Goal: Task Accomplishment & Management: Use online tool/utility

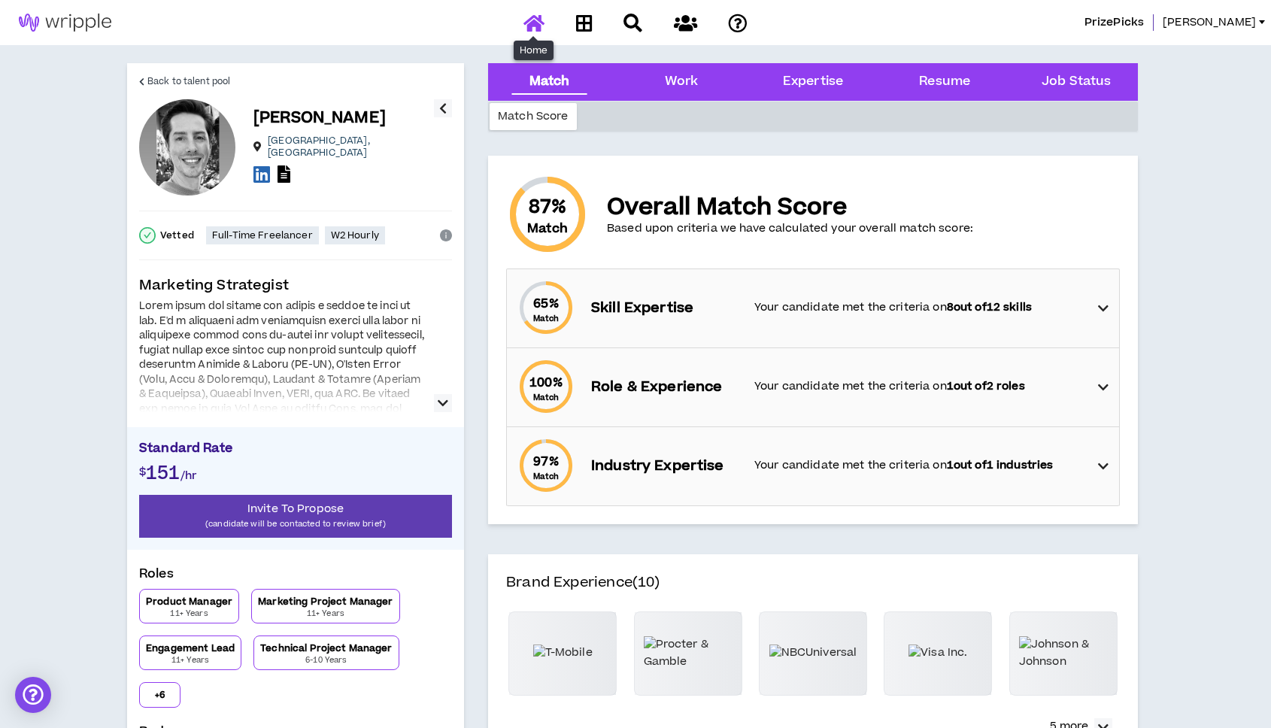
click at [531, 23] on icon at bounding box center [533, 23] width 21 height 19
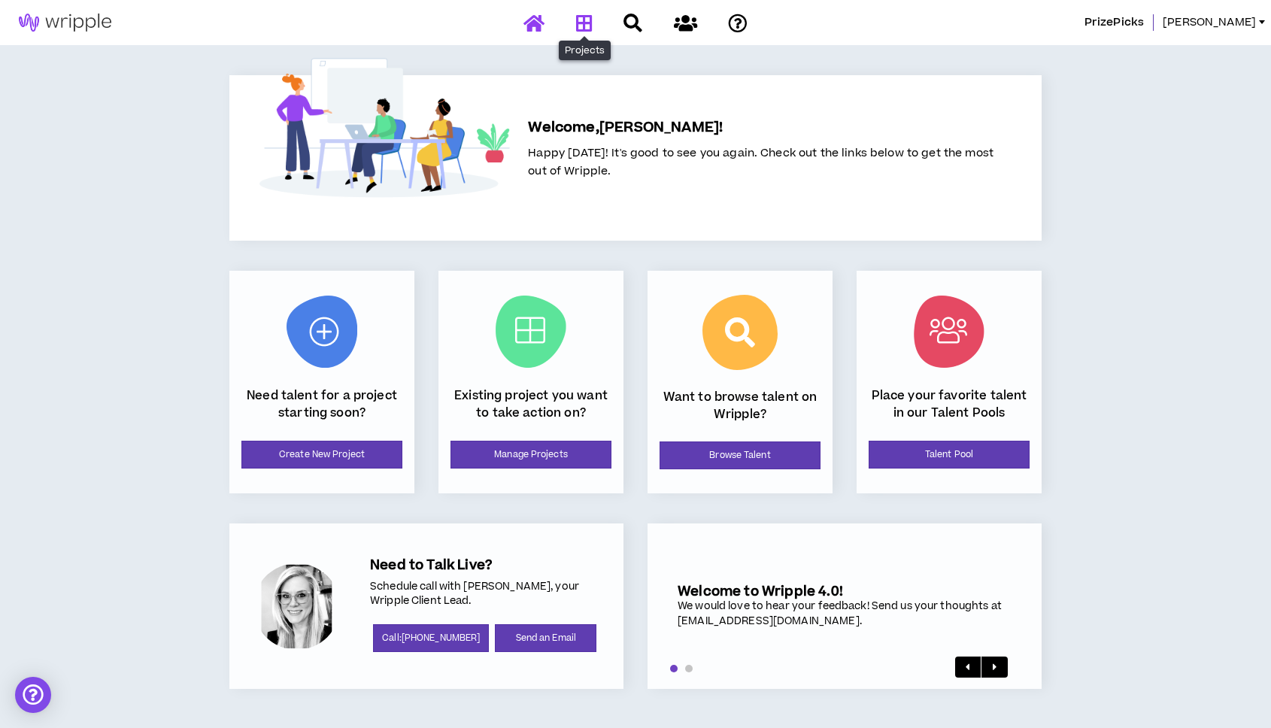
click at [589, 23] on icon at bounding box center [584, 23] width 17 height 19
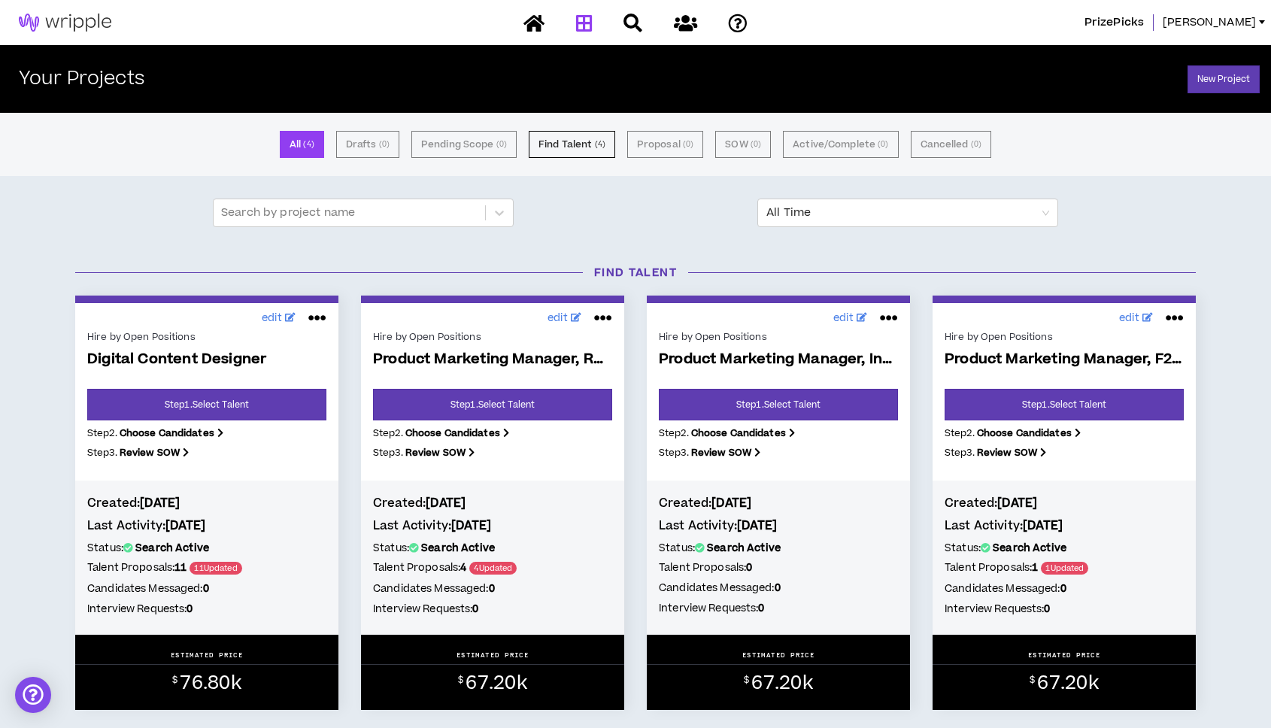
click at [463, 338] on div "Hire by Open Positions" at bounding box center [492, 337] width 239 height 14
click at [499, 577] on div "Status: Search Active Talent Proposals: 4 4 Updated Candidates Messaged: 0 Inte…" at bounding box center [492, 580] width 239 height 81
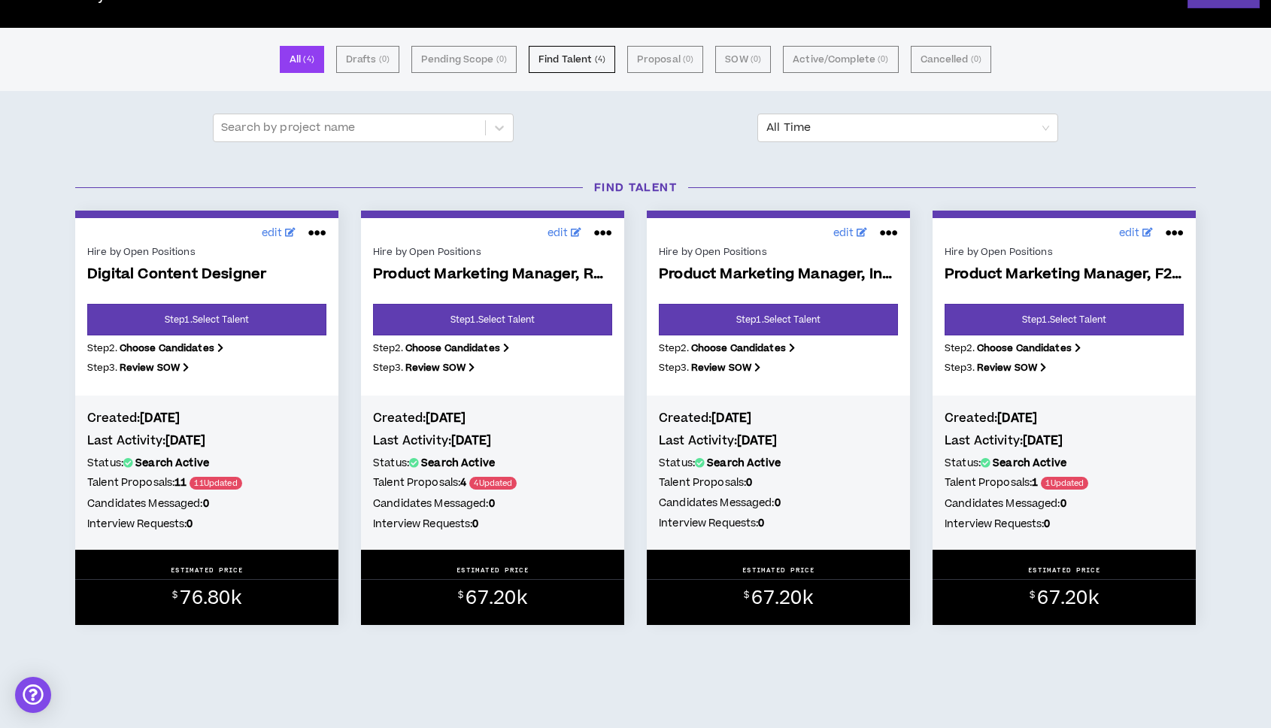
scroll to position [101, 0]
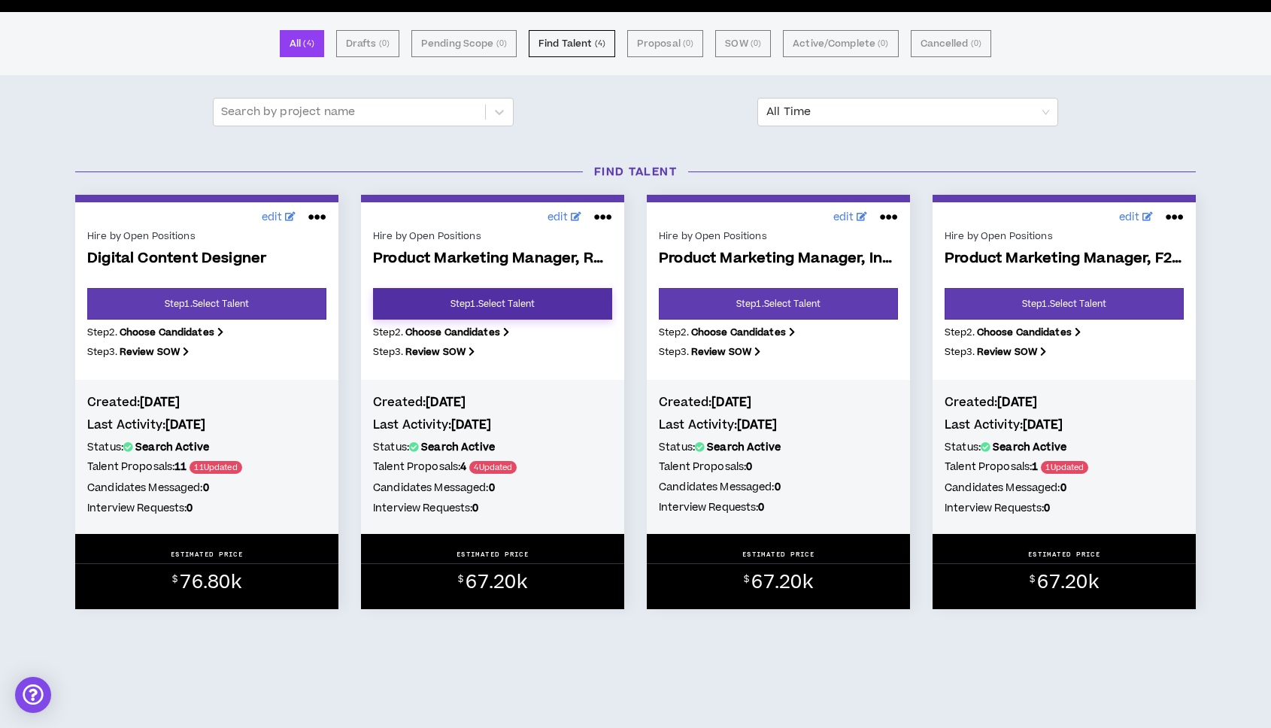
click at [500, 314] on link "Step 1 . Select Talent" at bounding box center [492, 304] width 239 height 32
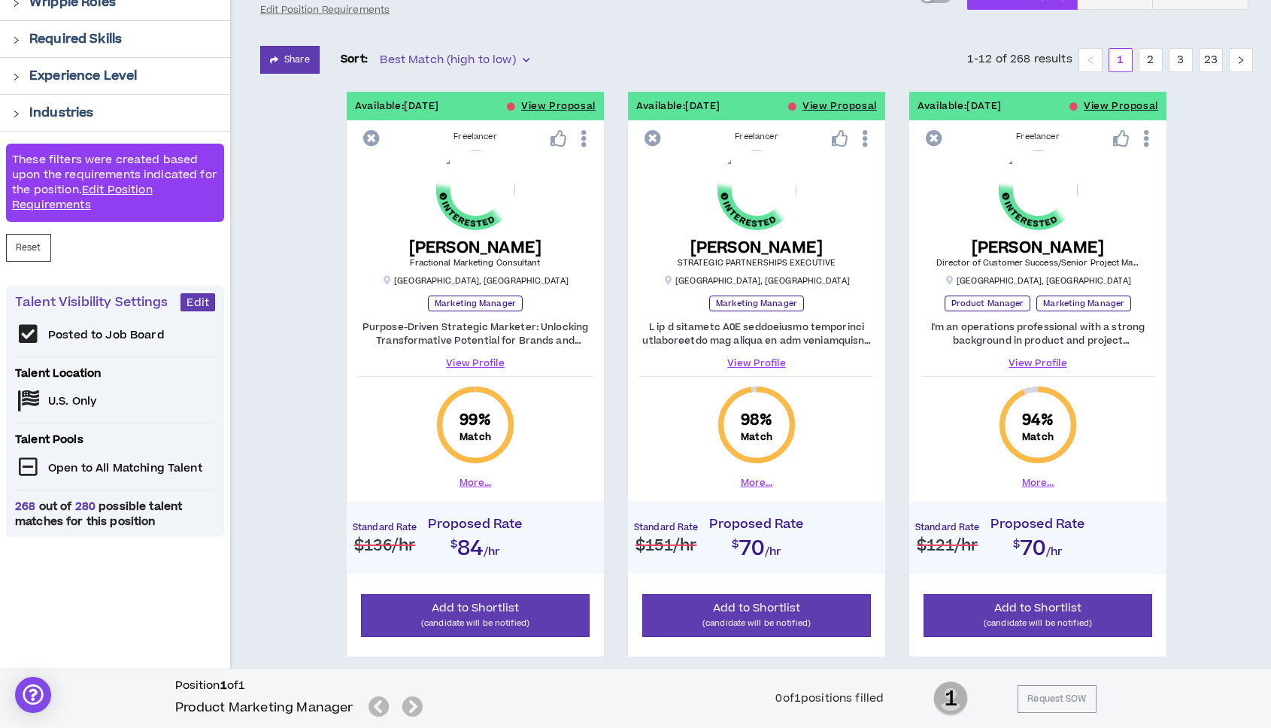
scroll to position [177, 0]
click at [1092, 109] on button "View Proposal" at bounding box center [1121, 105] width 74 height 29
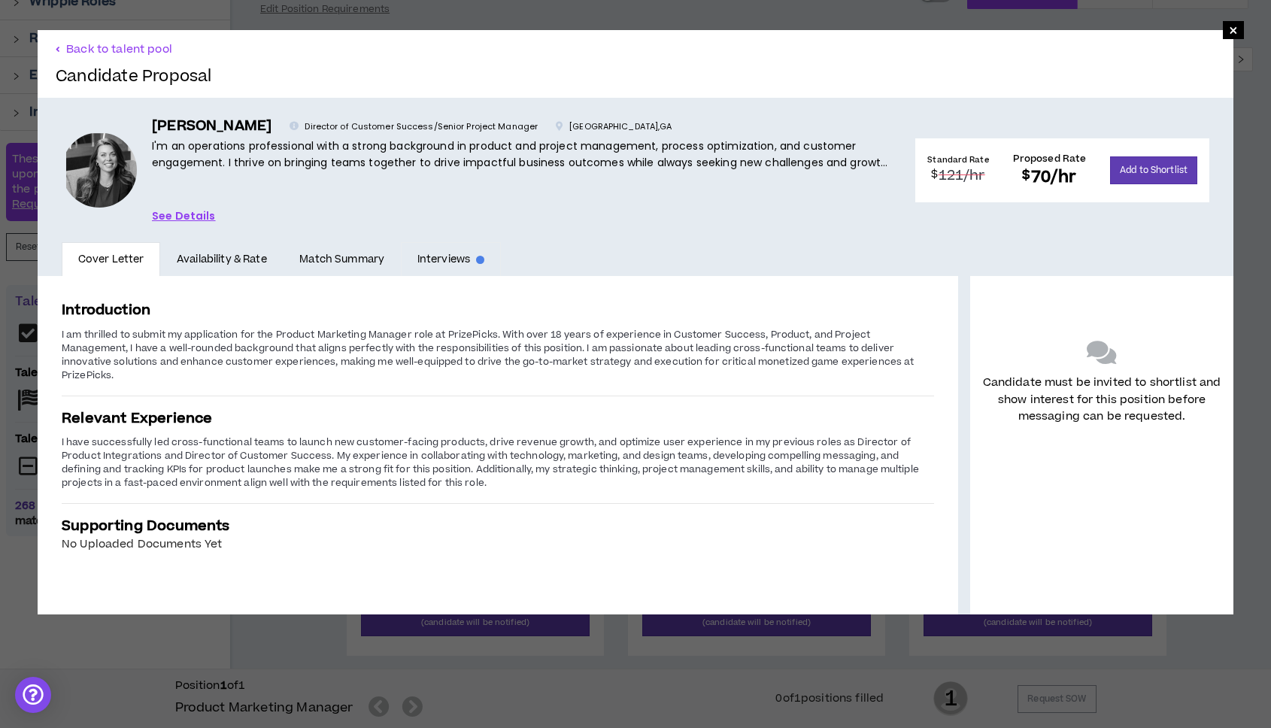
click at [425, 258] on link "Interviews" at bounding box center [451, 259] width 100 height 35
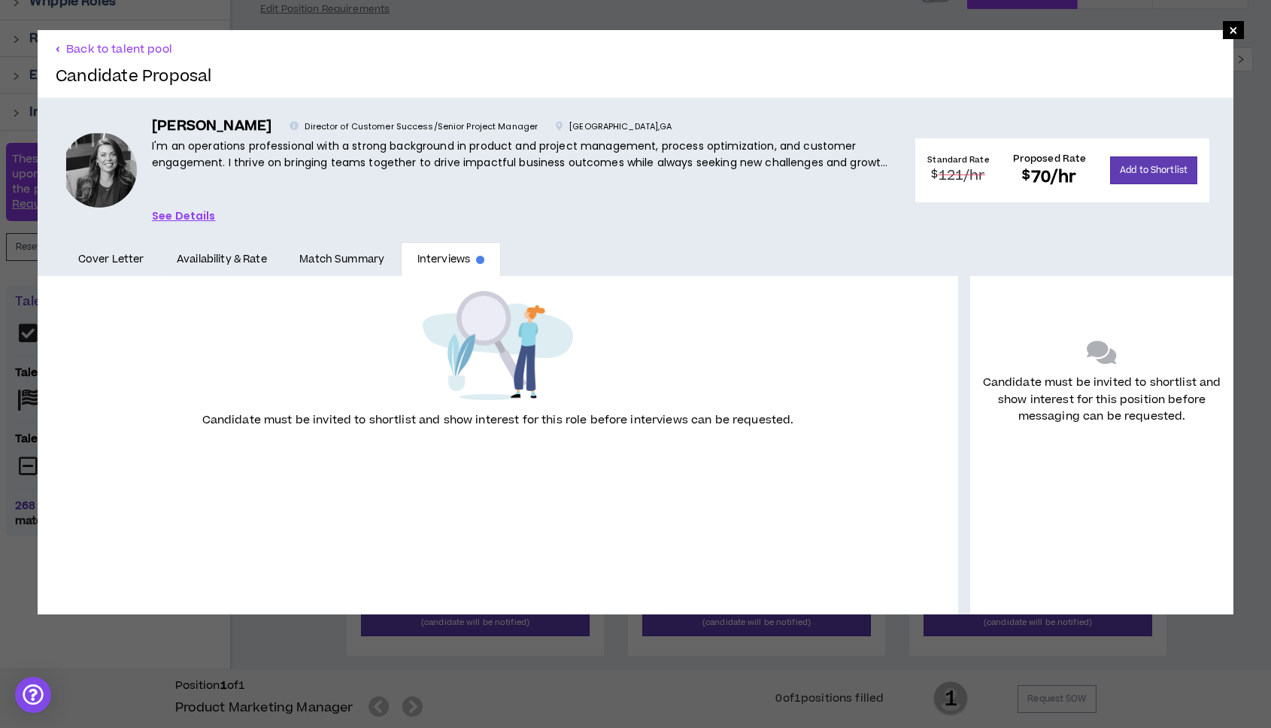
click at [206, 259] on link "Availability & Rate" at bounding box center [221, 259] width 123 height 35
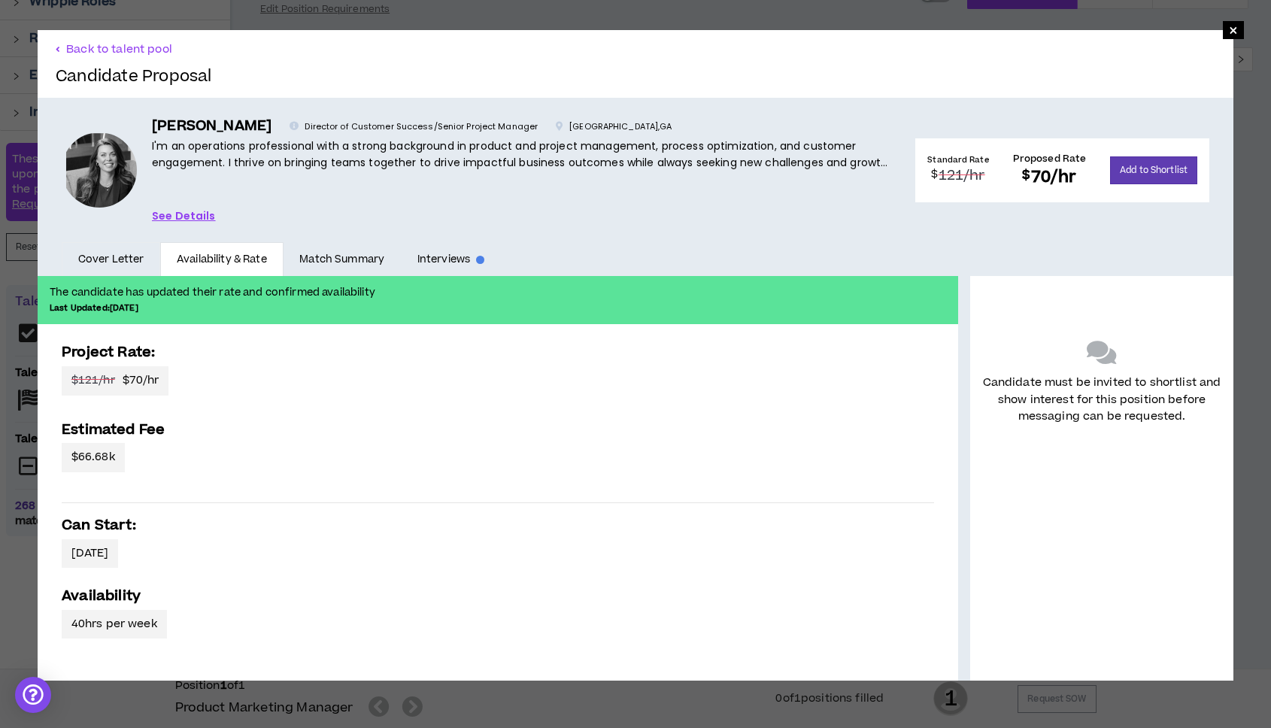
click at [139, 257] on link "Cover Letter" at bounding box center [111, 259] width 99 height 35
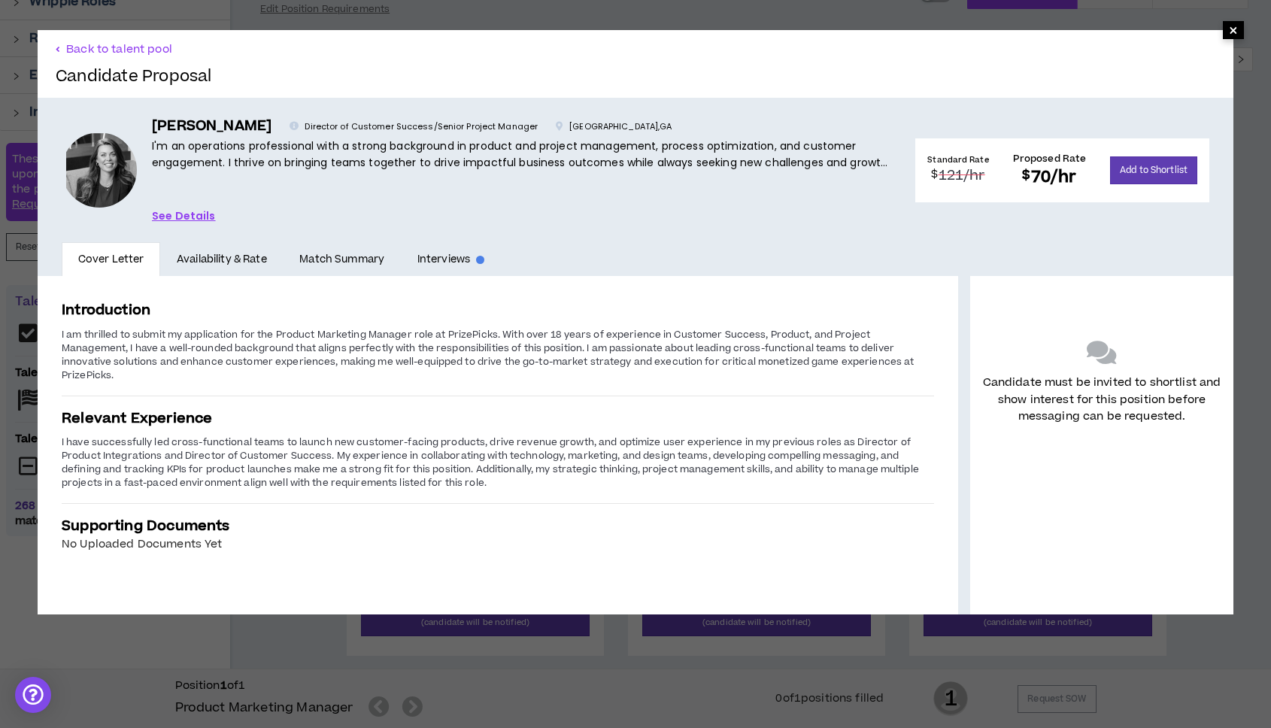
drag, startPoint x: 1235, startPoint y: 32, endPoint x: 1234, endPoint y: 41, distance: 9.1
click at [1235, 32] on span "×" at bounding box center [1233, 30] width 9 height 18
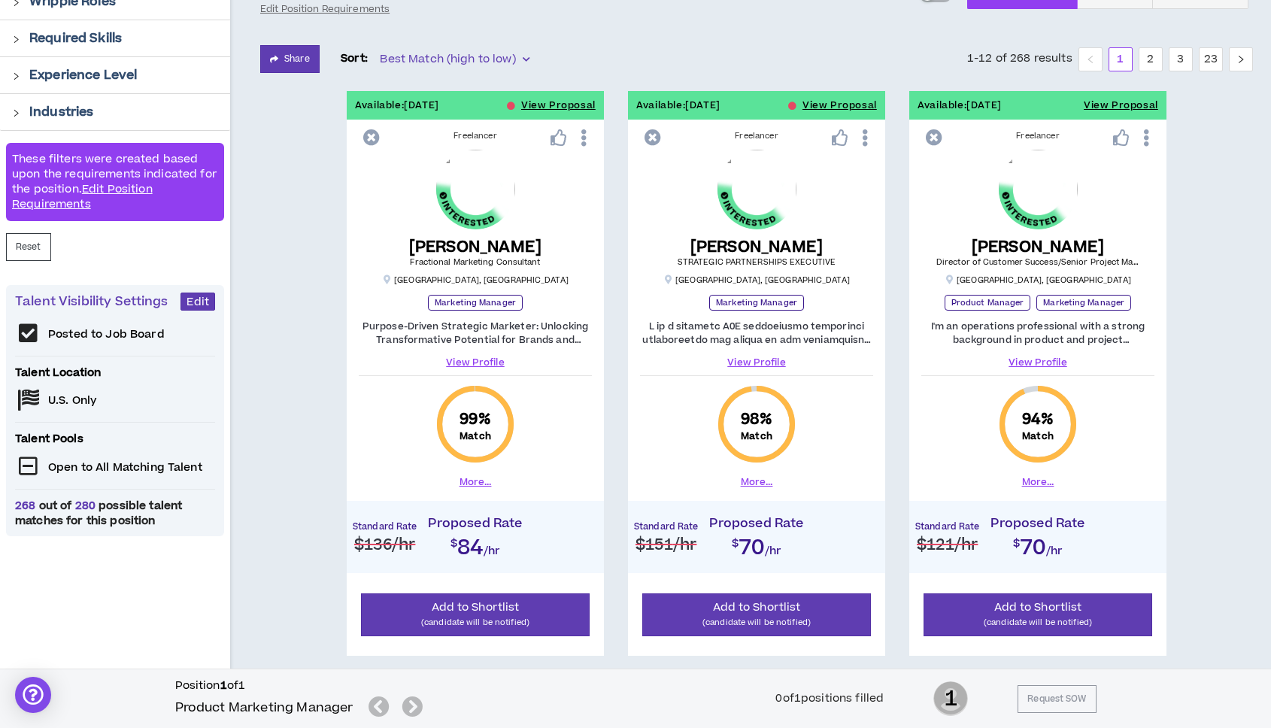
click at [477, 358] on link "View Profile" at bounding box center [475, 363] width 233 height 14
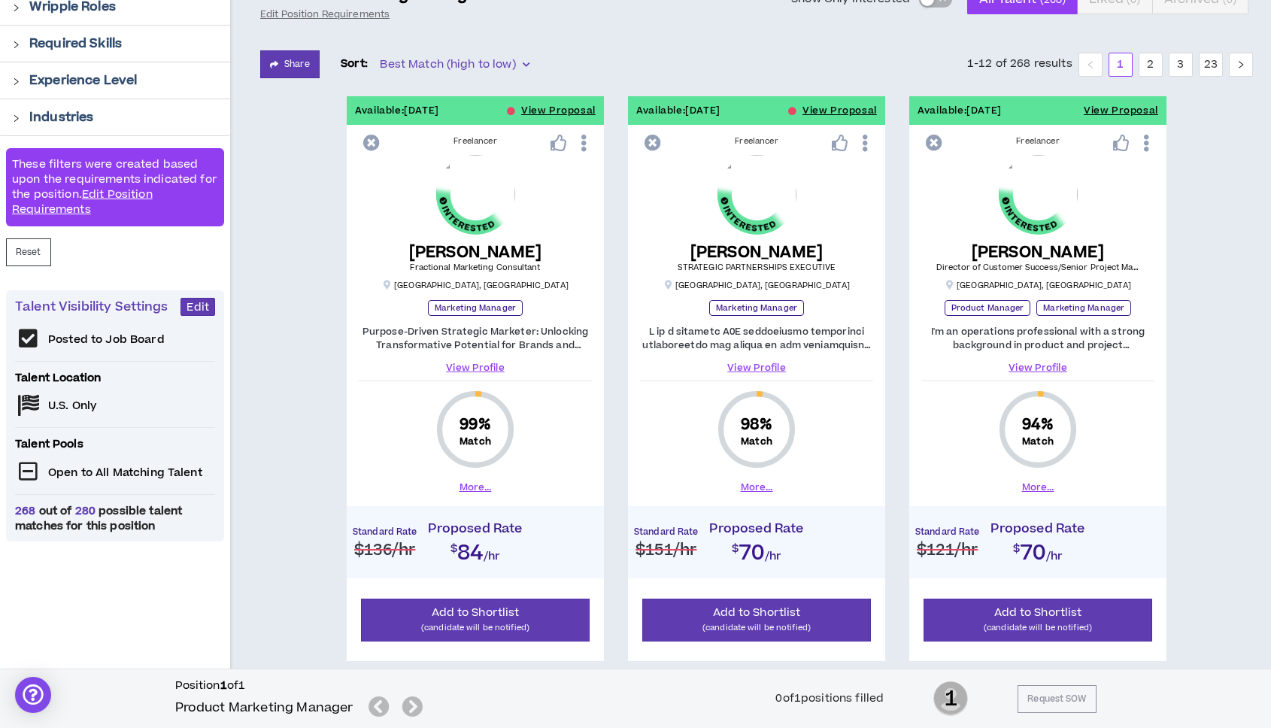
scroll to position [177, 0]
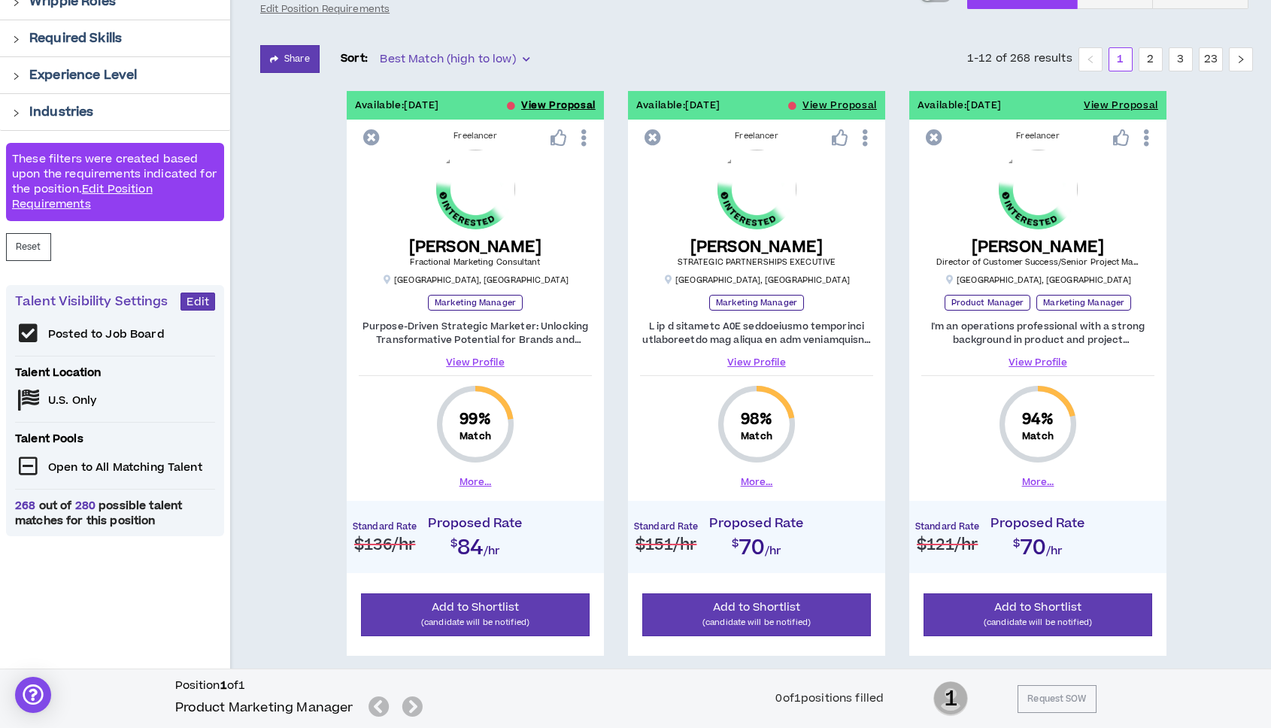
click at [539, 105] on button "View Proposal" at bounding box center [558, 105] width 74 height 29
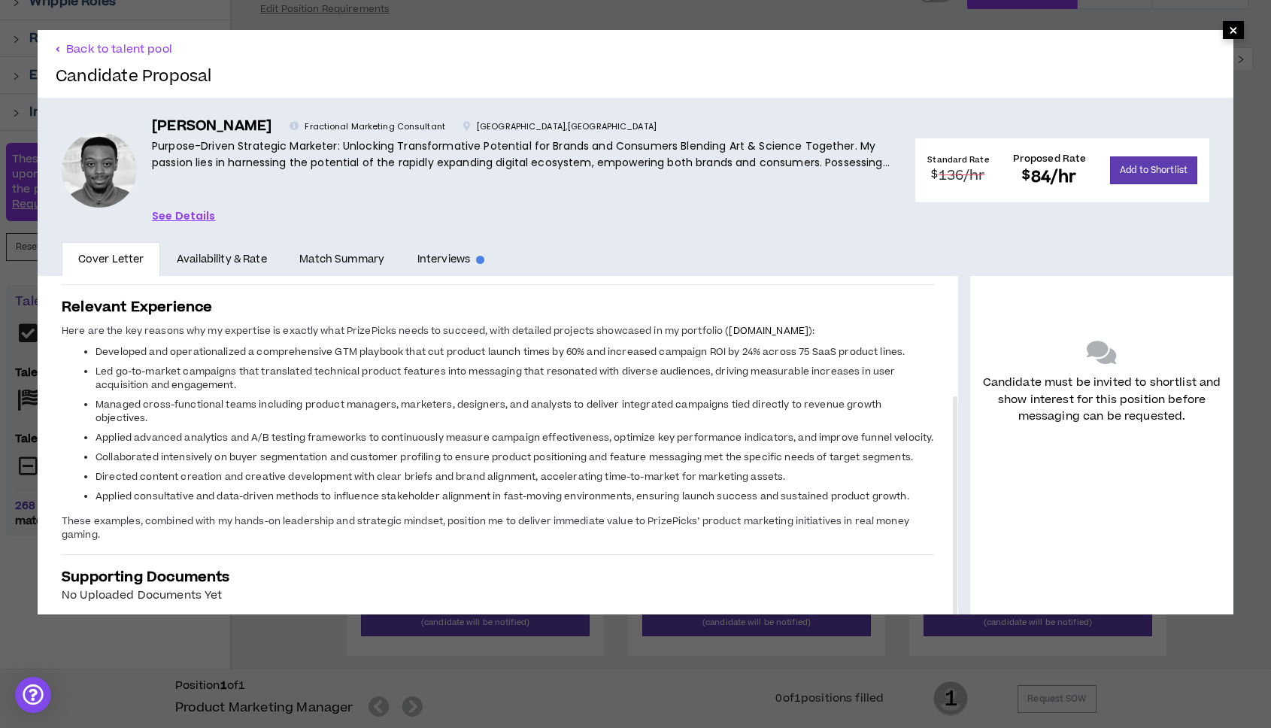
click at [1239, 29] on span "×" at bounding box center [1233, 30] width 21 height 18
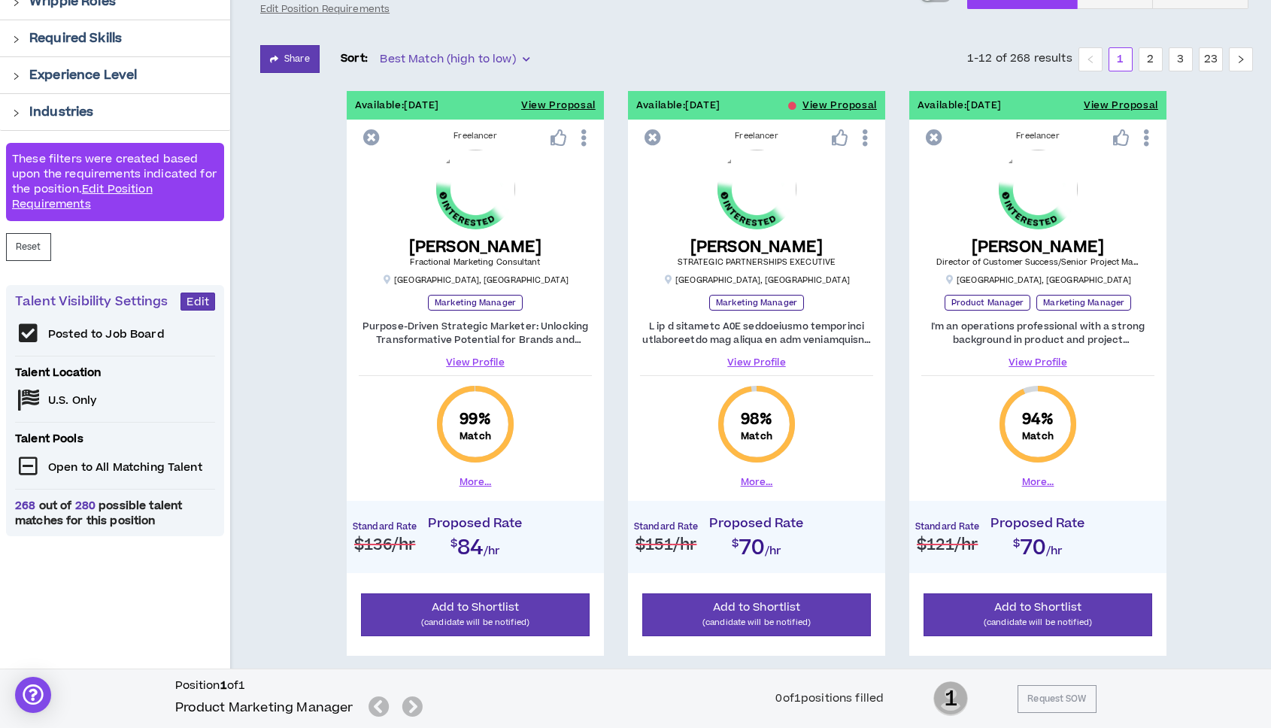
click at [796, 226] on div "[PERSON_NAME] STRATEGIC PARTNERSHIPS EXECUTIVE [GEOGRAPHIC_DATA] , [GEOGRAPHIC_…" at bounding box center [756, 218] width 233 height 136
click at [769, 362] on link "View Profile" at bounding box center [756, 363] width 233 height 14
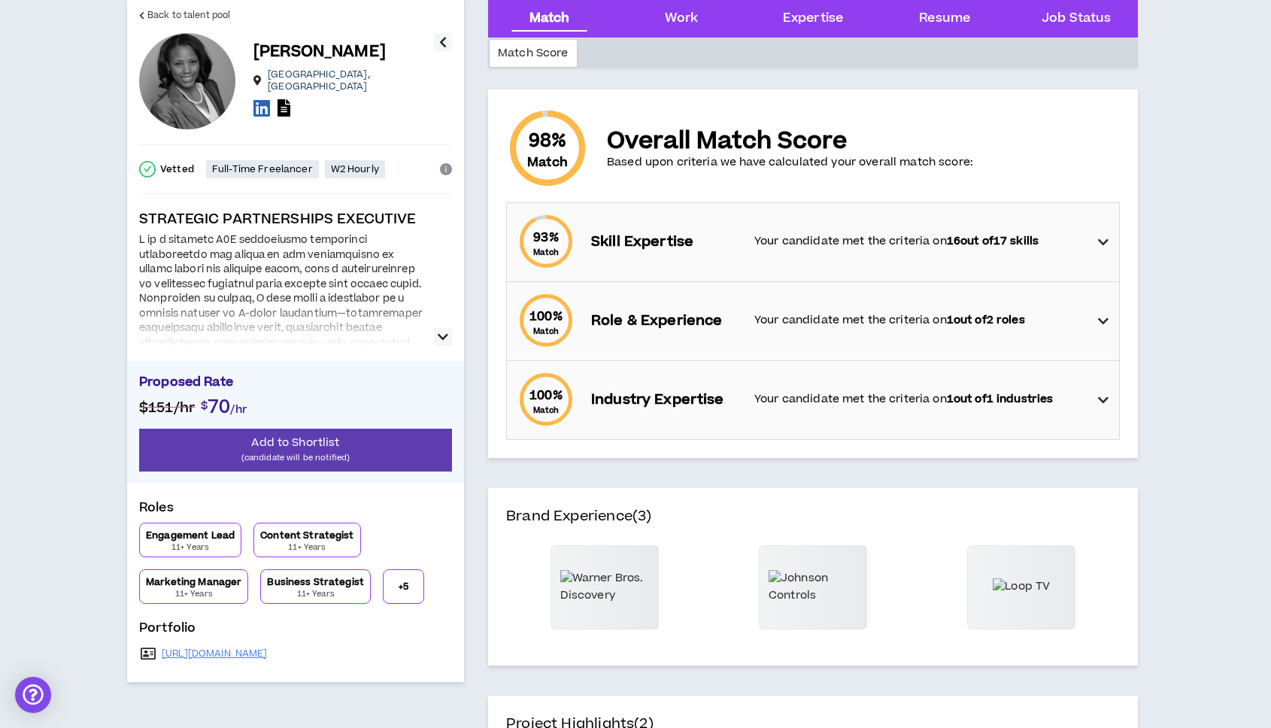
scroll to position [83, 0]
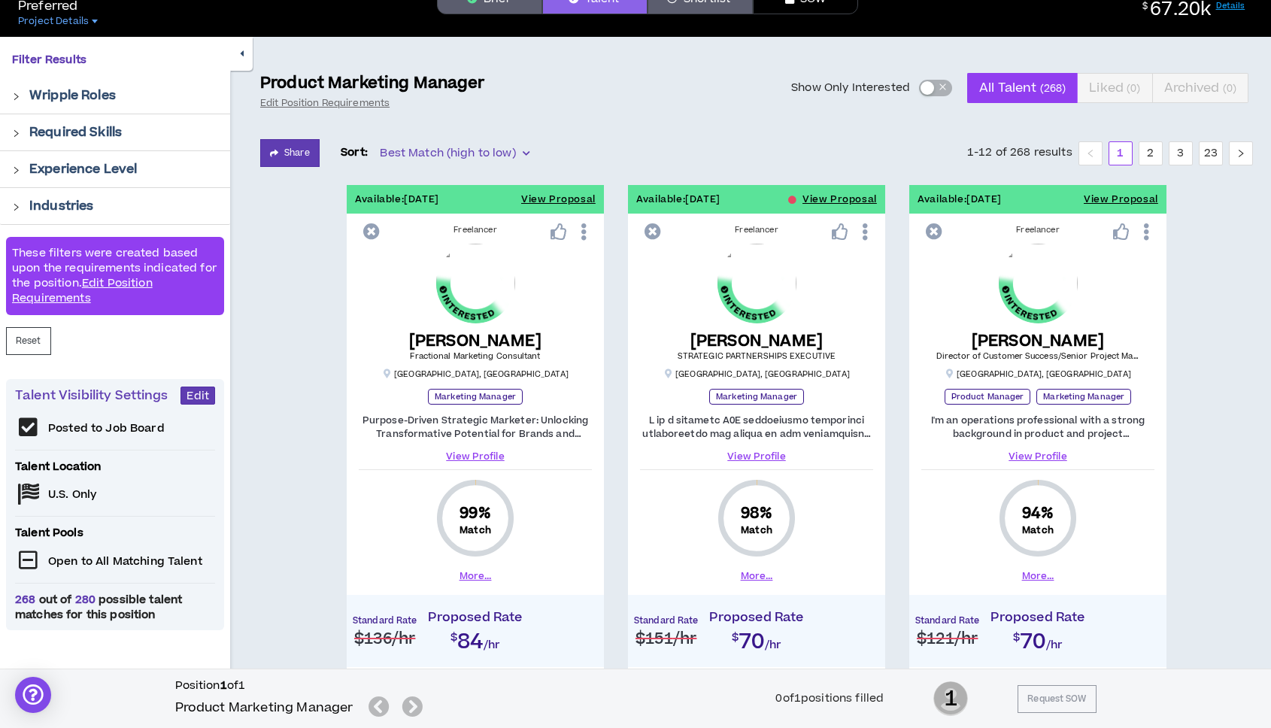
scroll to position [177, 0]
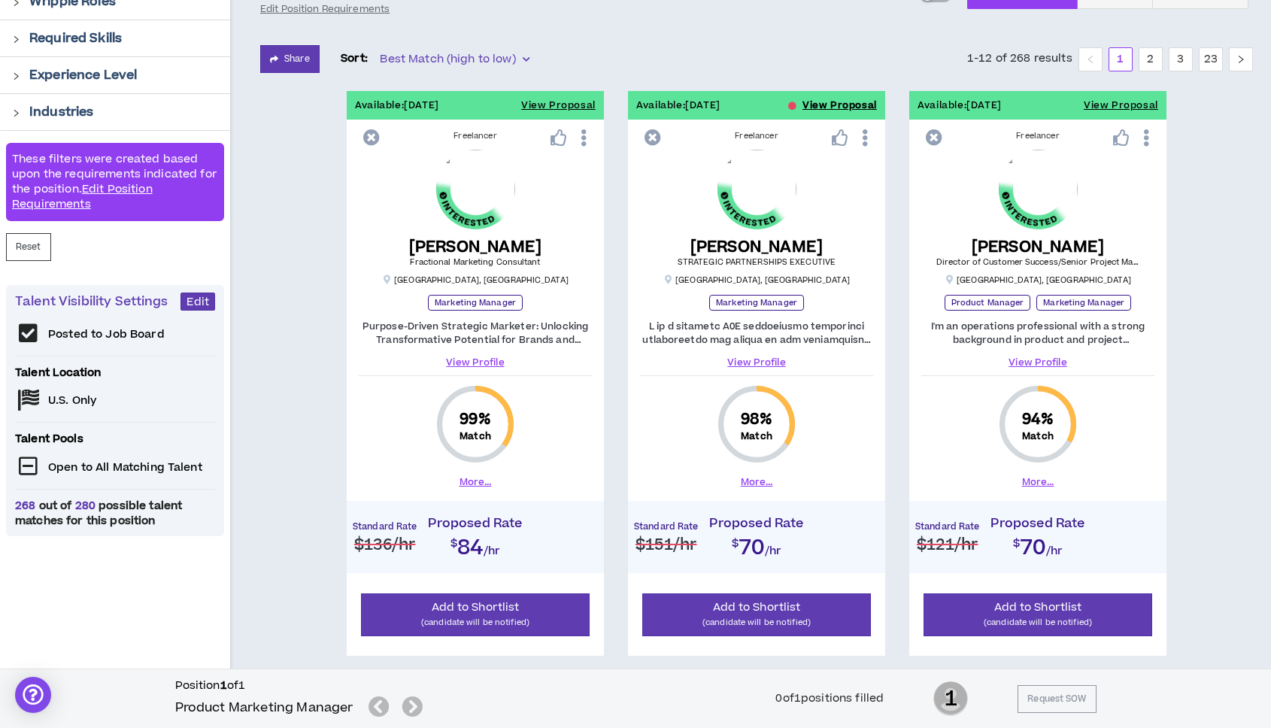
click at [839, 102] on button "View Proposal" at bounding box center [839, 105] width 74 height 29
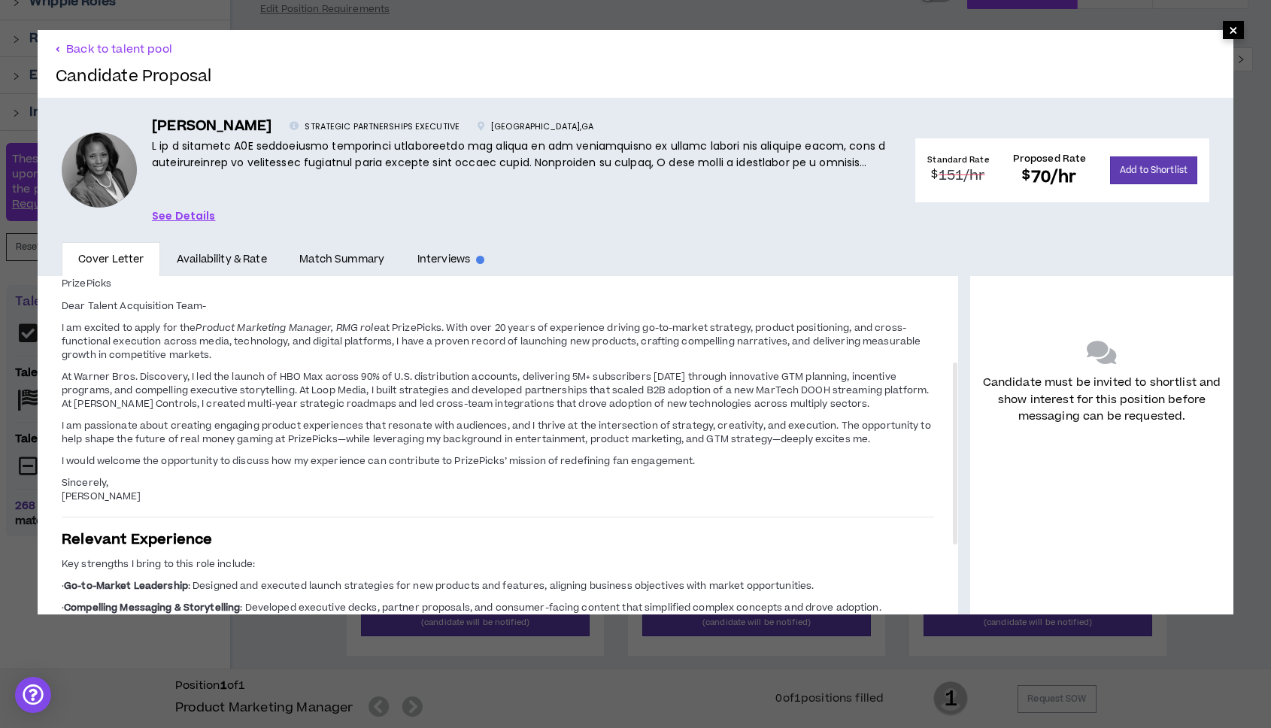
click at [1236, 29] on span "×" at bounding box center [1233, 30] width 9 height 18
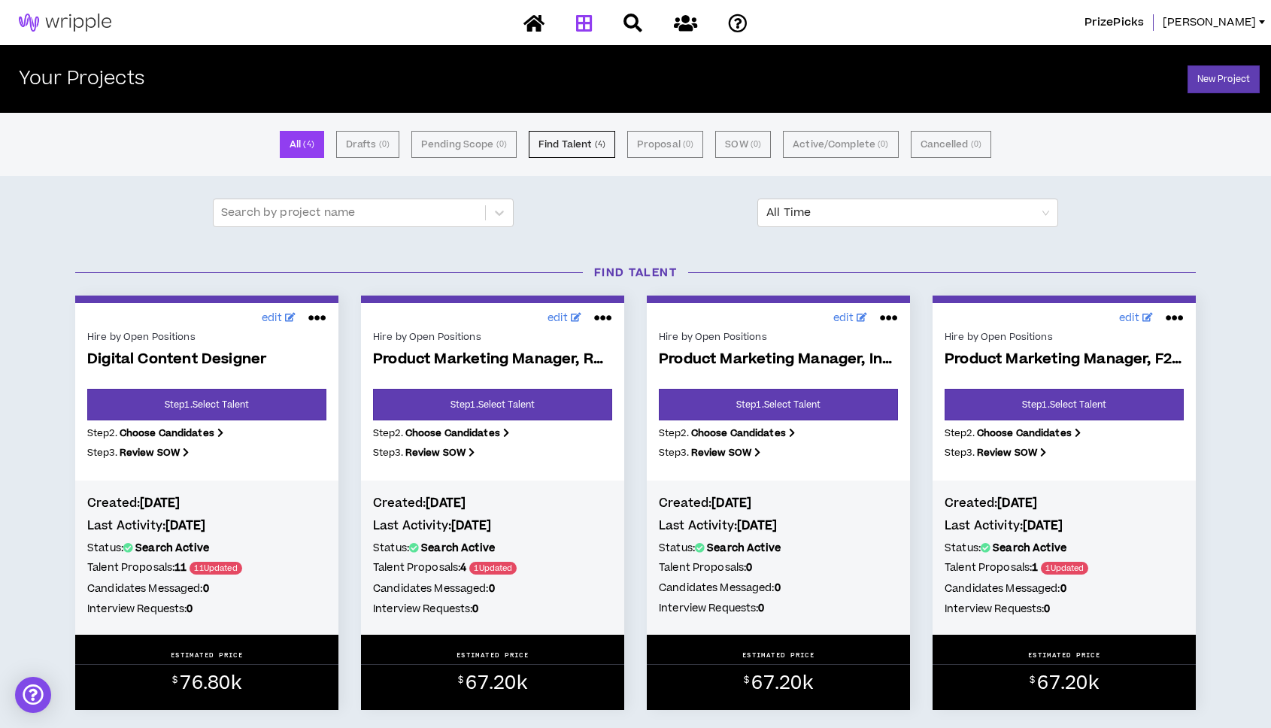
click at [810, 550] on h5 "Status: Search Active" at bounding box center [778, 548] width 239 height 17
click at [1063, 522] on b "[DATE]" at bounding box center [1043, 525] width 40 height 17
click at [1038, 398] on link "Step 1 . Select Talent" at bounding box center [1063, 405] width 239 height 32
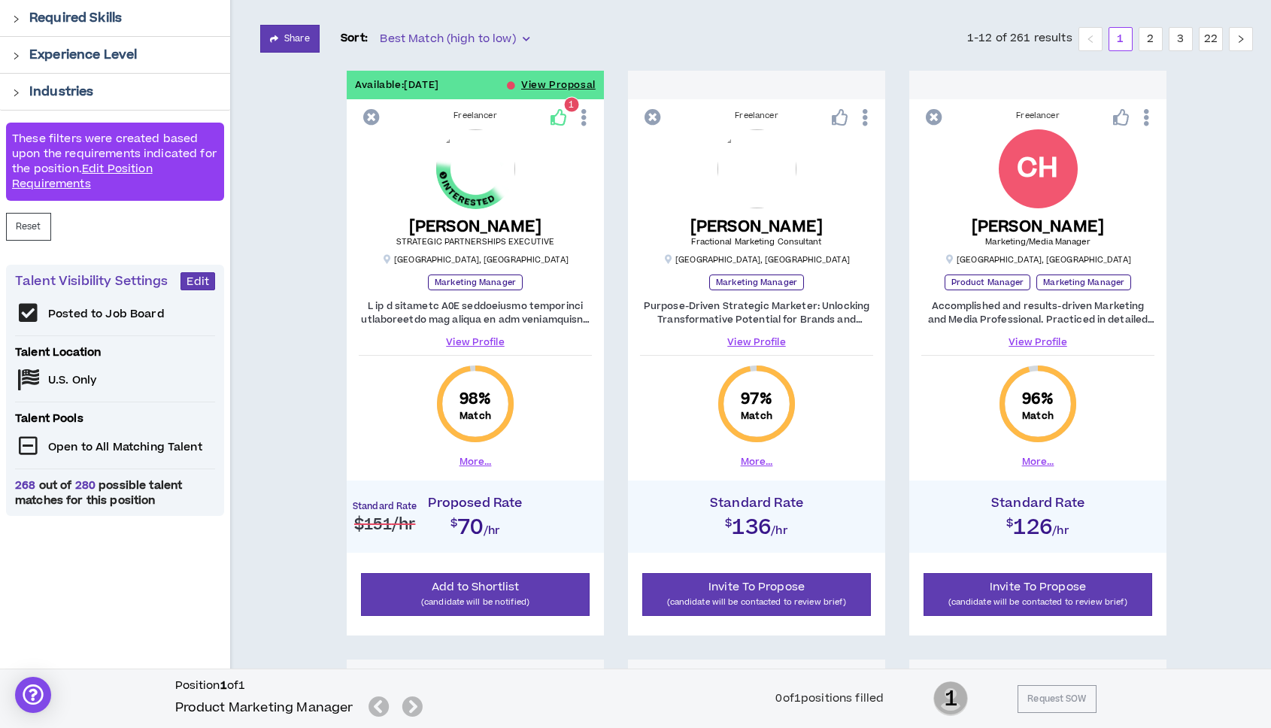
scroll to position [196, 0]
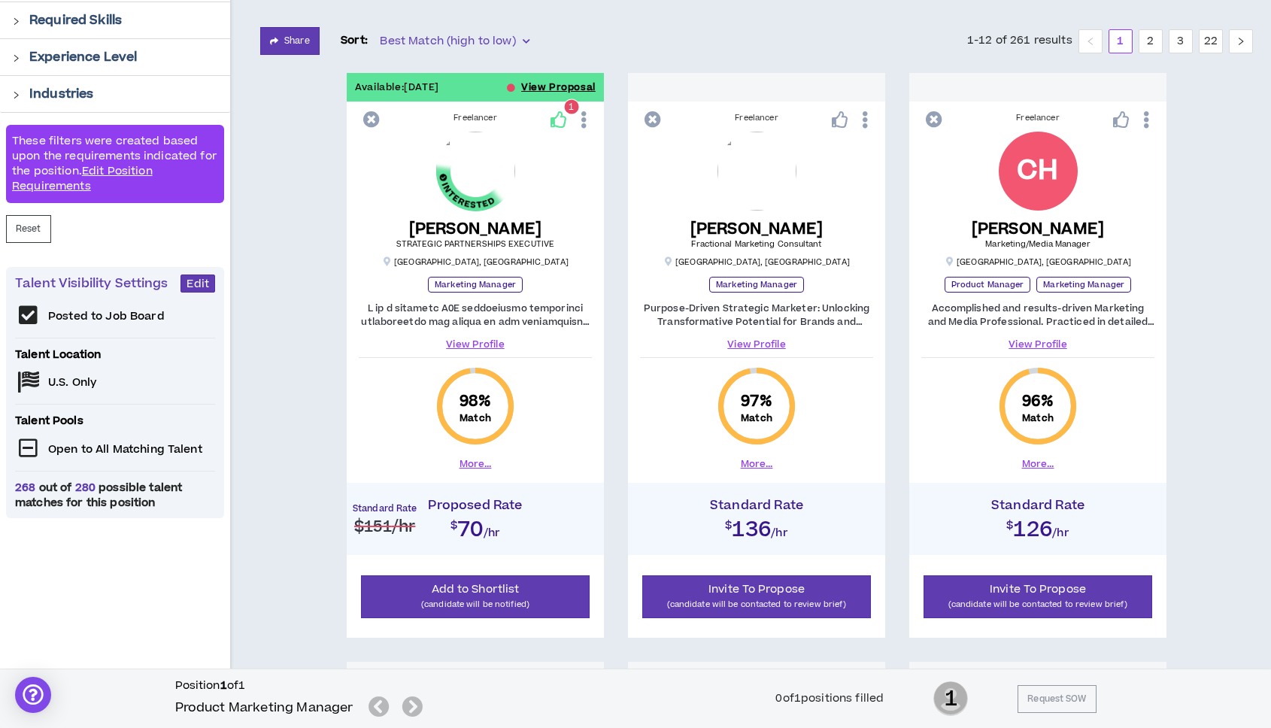
click at [538, 80] on button "View Proposal" at bounding box center [558, 87] width 74 height 29
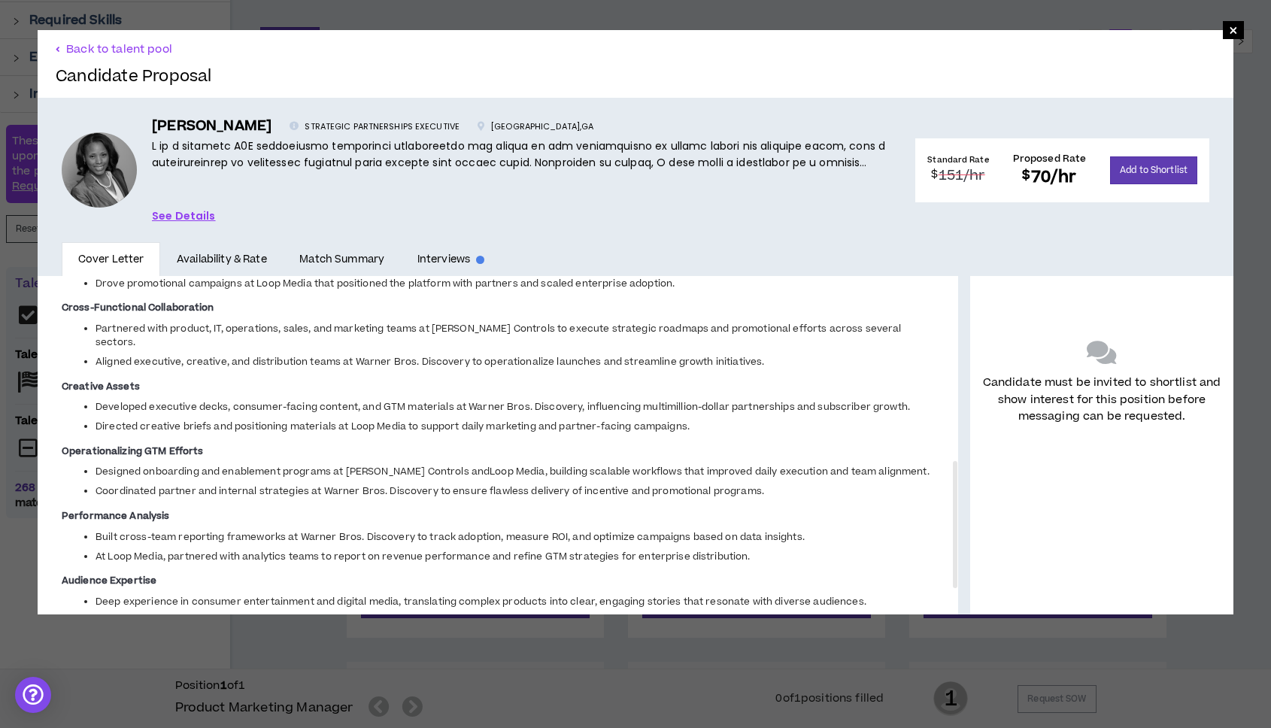
drag, startPoint x: 8, startPoint y: 231, endPoint x: 53, endPoint y: 201, distance: 53.6
click at [8, 231] on div "× Back to talent pool Candidate Proposal [PERSON_NAME] STRATEGIC PARTNERSHIPS E…" at bounding box center [635, 322] width 1271 height 644
click at [105, 53] on button "Back to talent pool" at bounding box center [114, 49] width 117 height 14
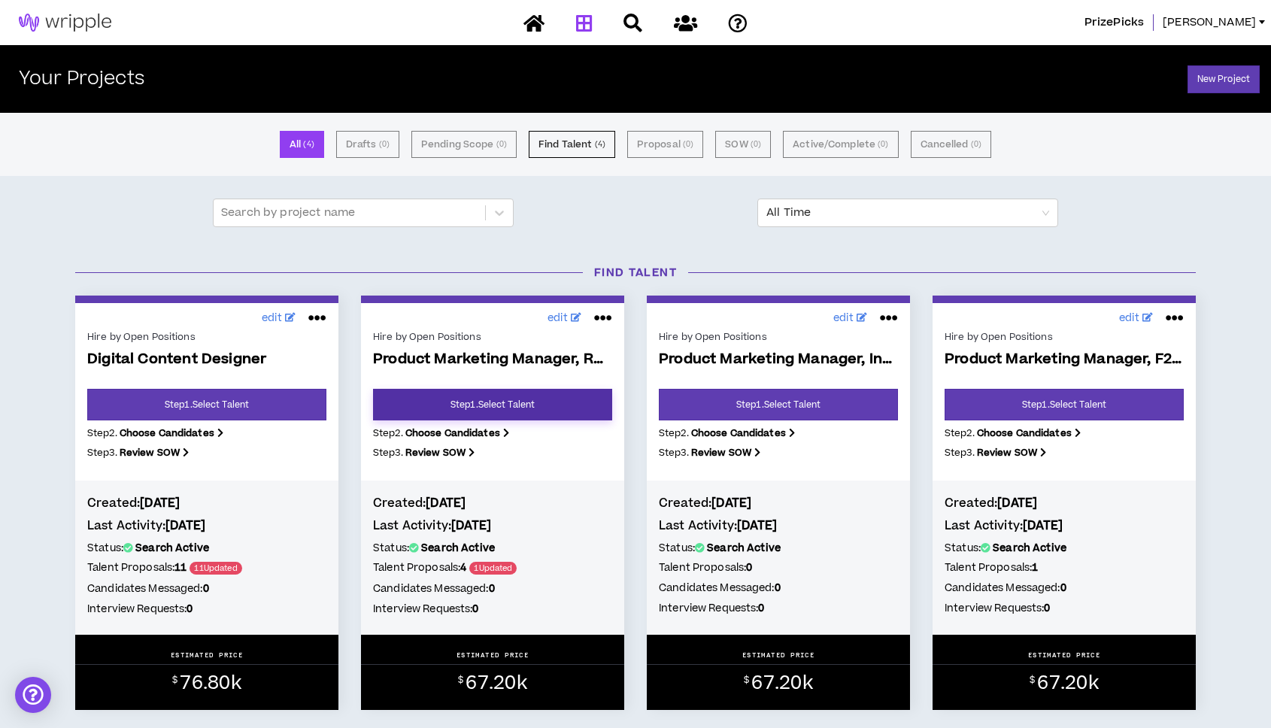
click at [535, 402] on link "Step 1 . Select Talent" at bounding box center [492, 405] width 239 height 32
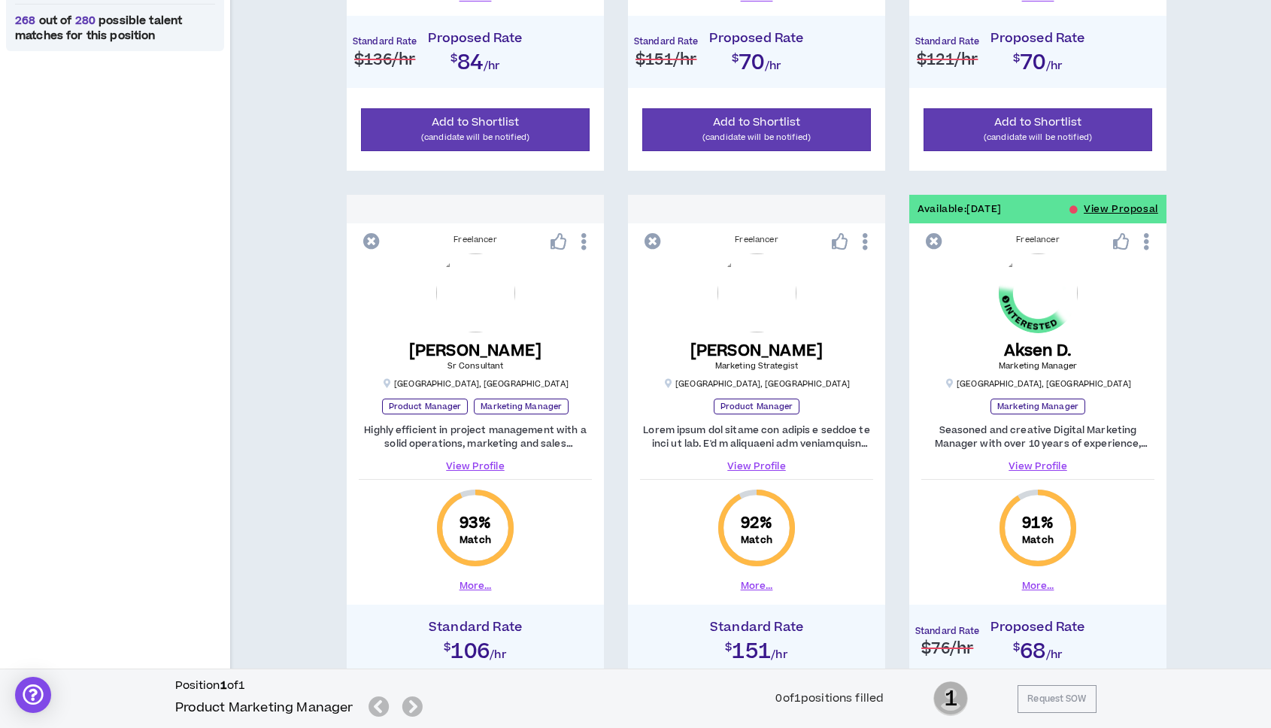
scroll to position [668, 0]
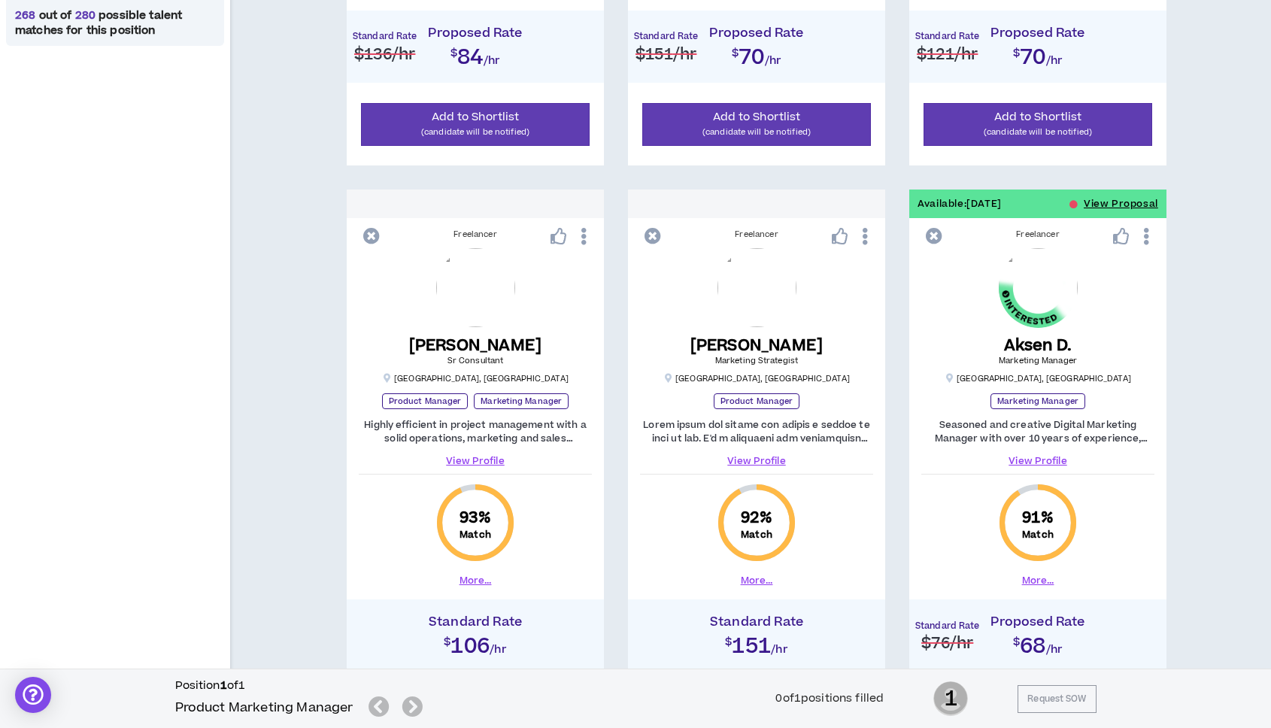
click at [752, 457] on link "View Profile" at bounding box center [756, 461] width 233 height 14
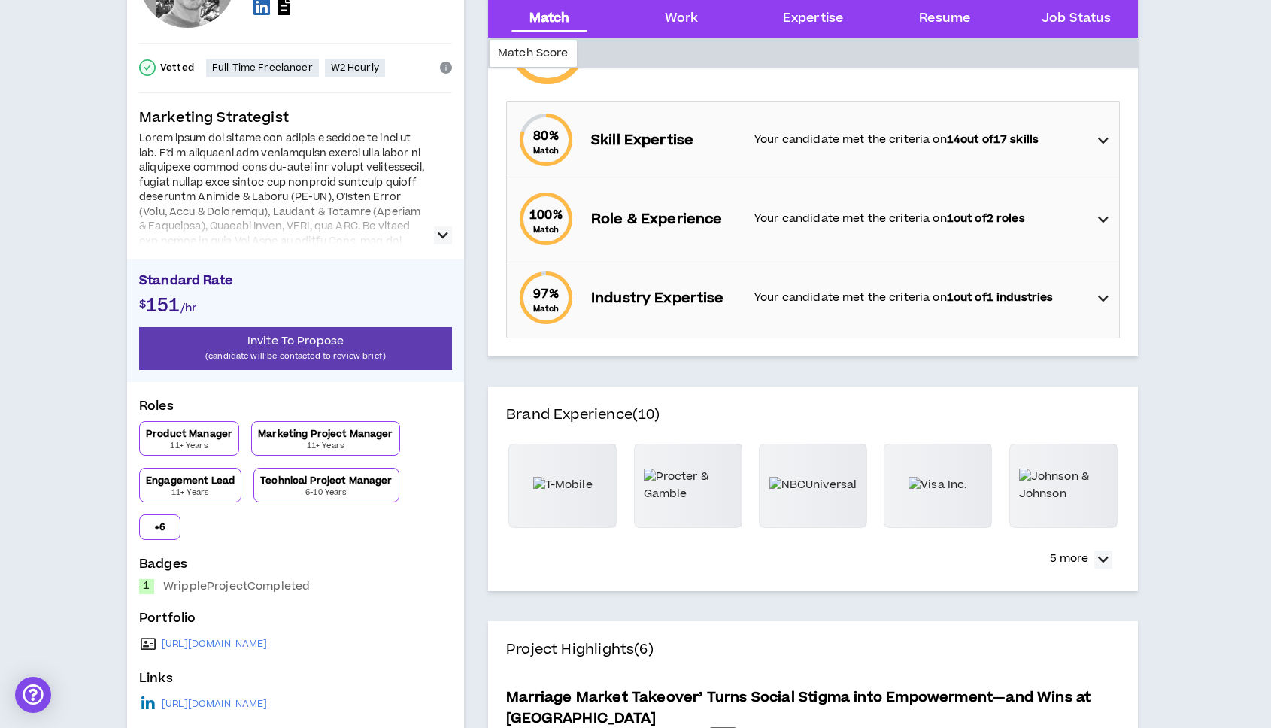
scroll to position [139, 0]
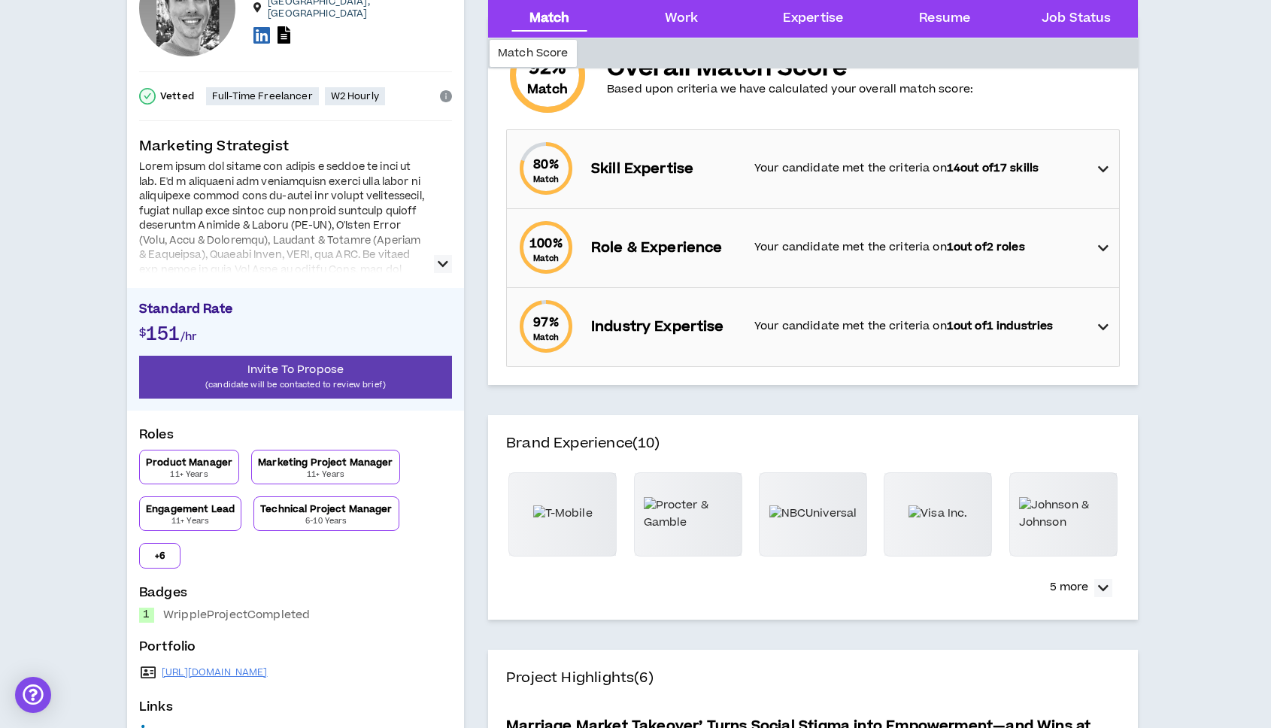
click at [436, 266] on button "button" at bounding box center [443, 264] width 18 height 18
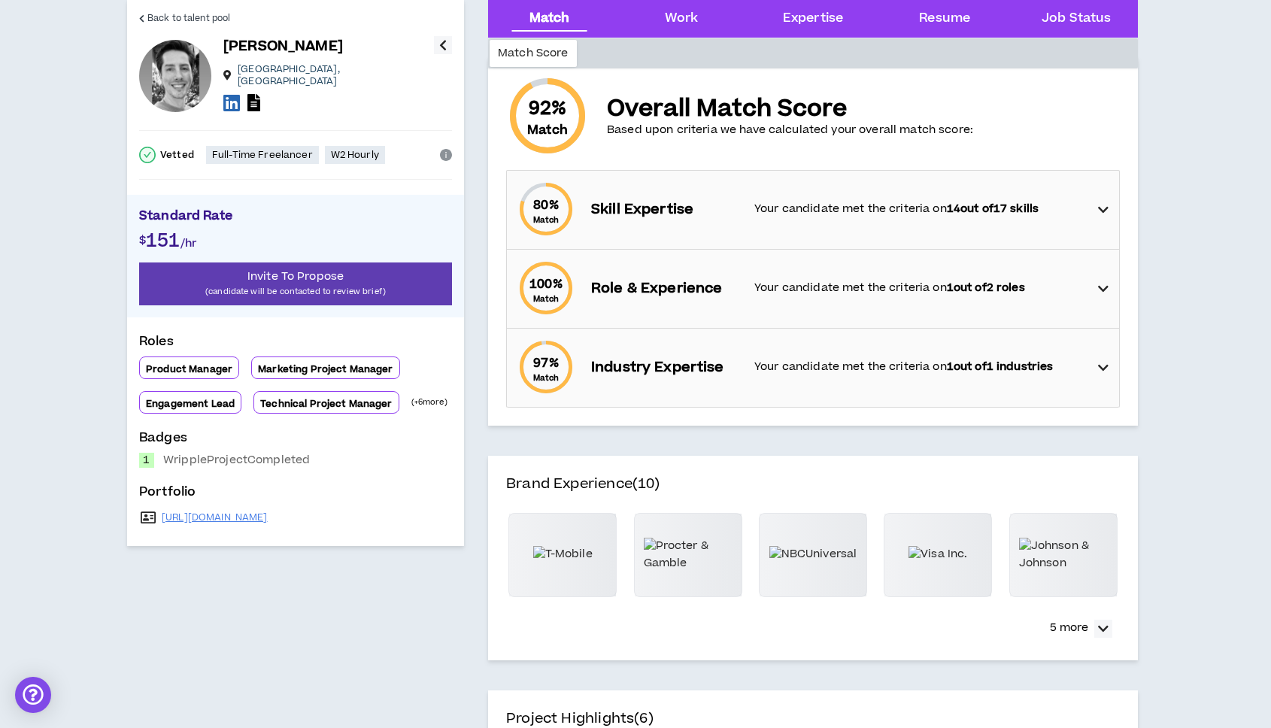
scroll to position [97, 0]
